Goal: Navigation & Orientation: Find specific page/section

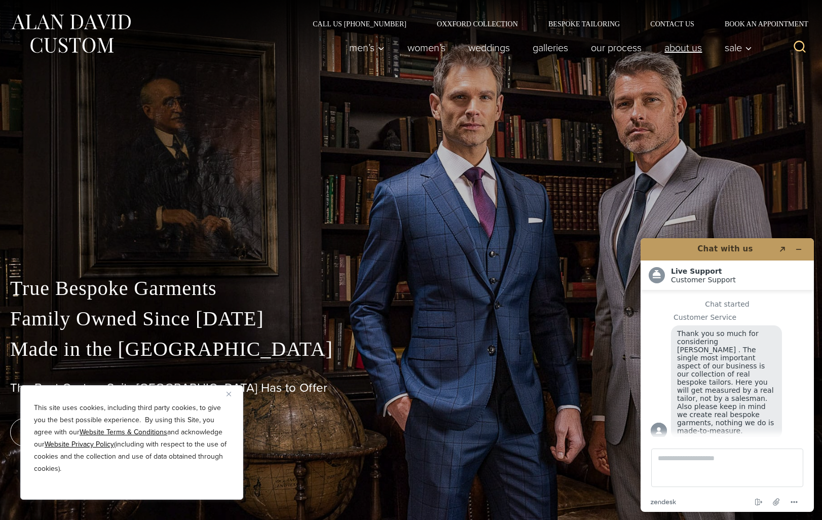
click at [657, 42] on link "About Us" at bounding box center [683, 47] width 60 height 20
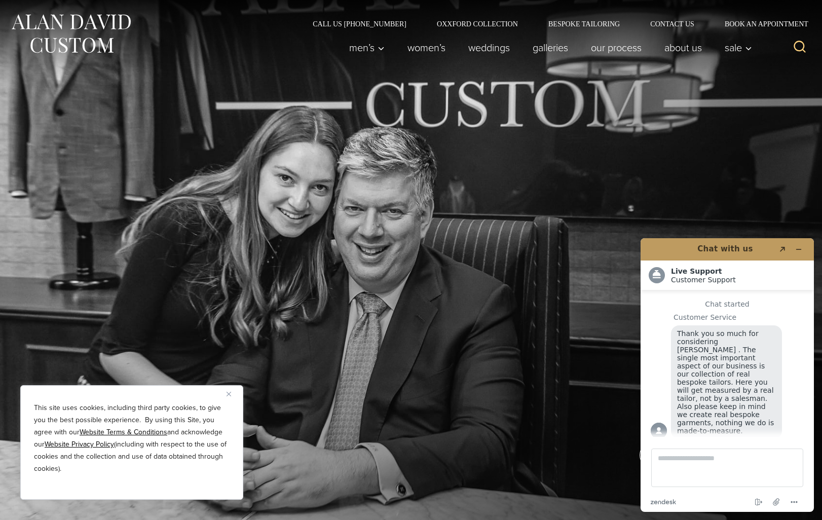
click at [227, 392] on img "Close" at bounding box center [228, 394] width 5 height 5
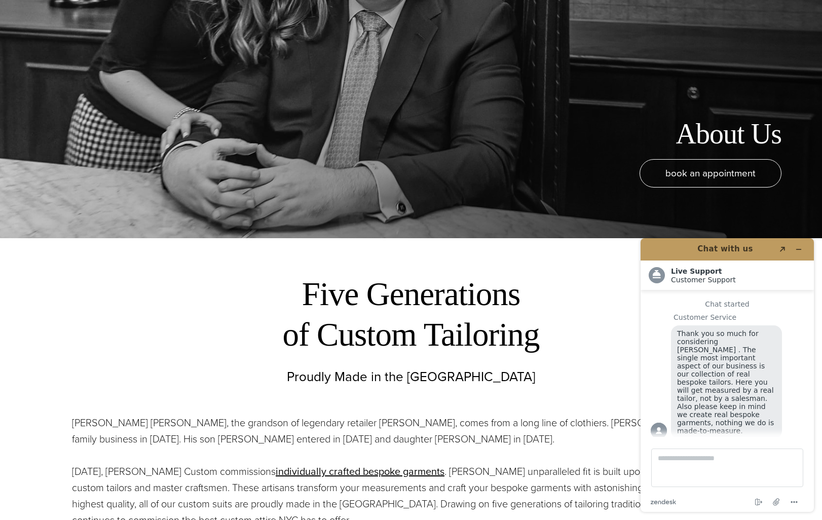
scroll to position [282, 0]
click at [793, 251] on button "Minimize widget" at bounding box center [798, 249] width 16 height 14
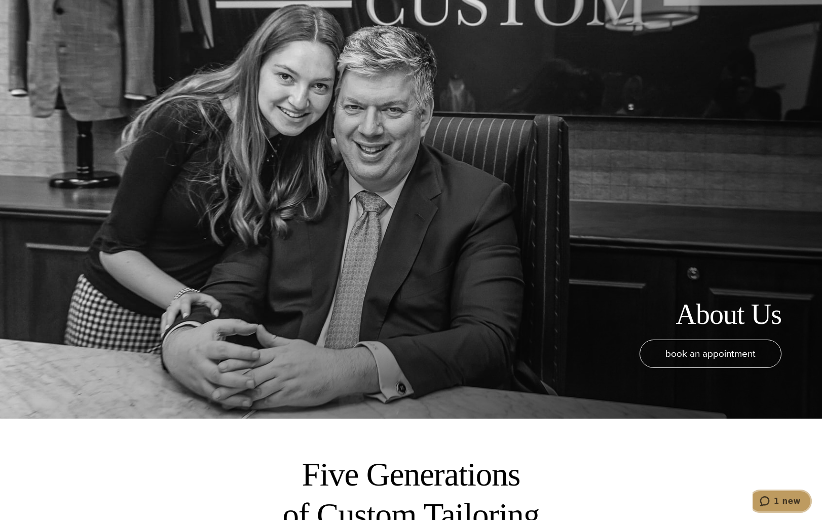
scroll to position [0, 0]
